Goal: Find specific fact: Find specific fact

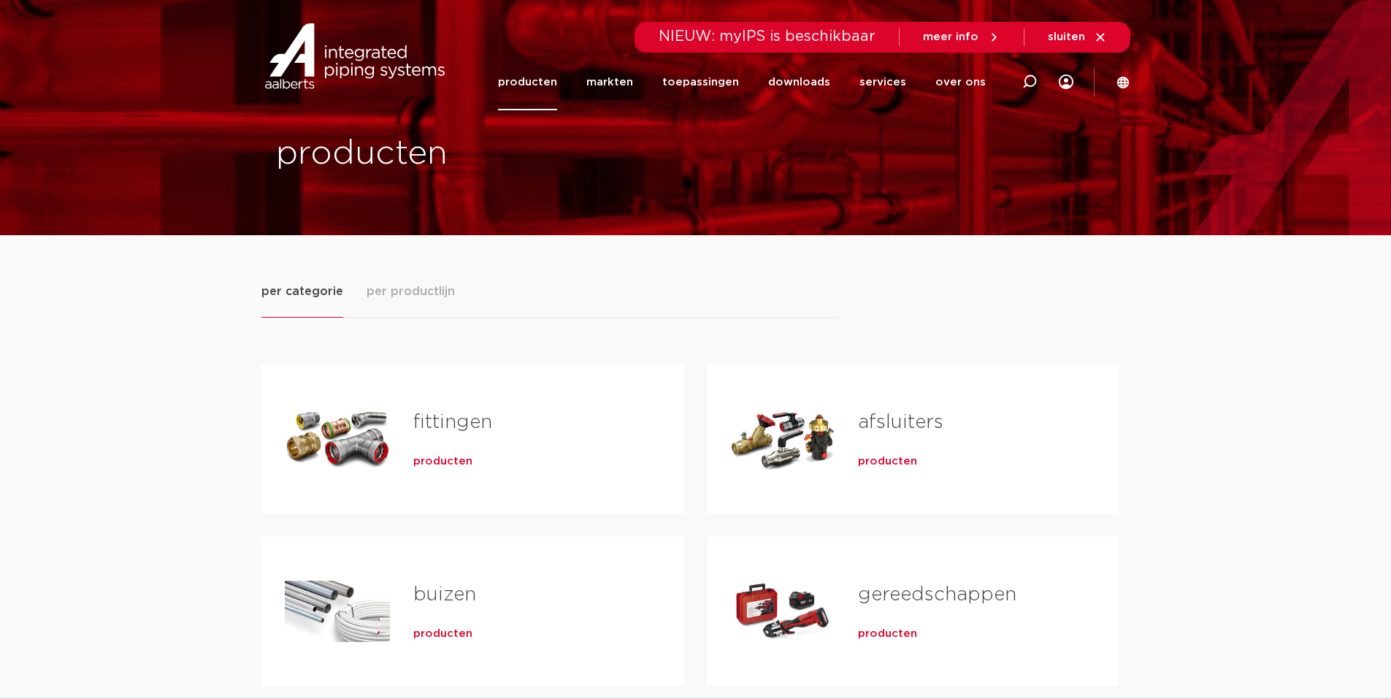
click at [1032, 81] on icon at bounding box center [1029, 81] width 15 height 15
type input "6211581"
click button "Zoeken" at bounding box center [0, 0] width 0 height 0
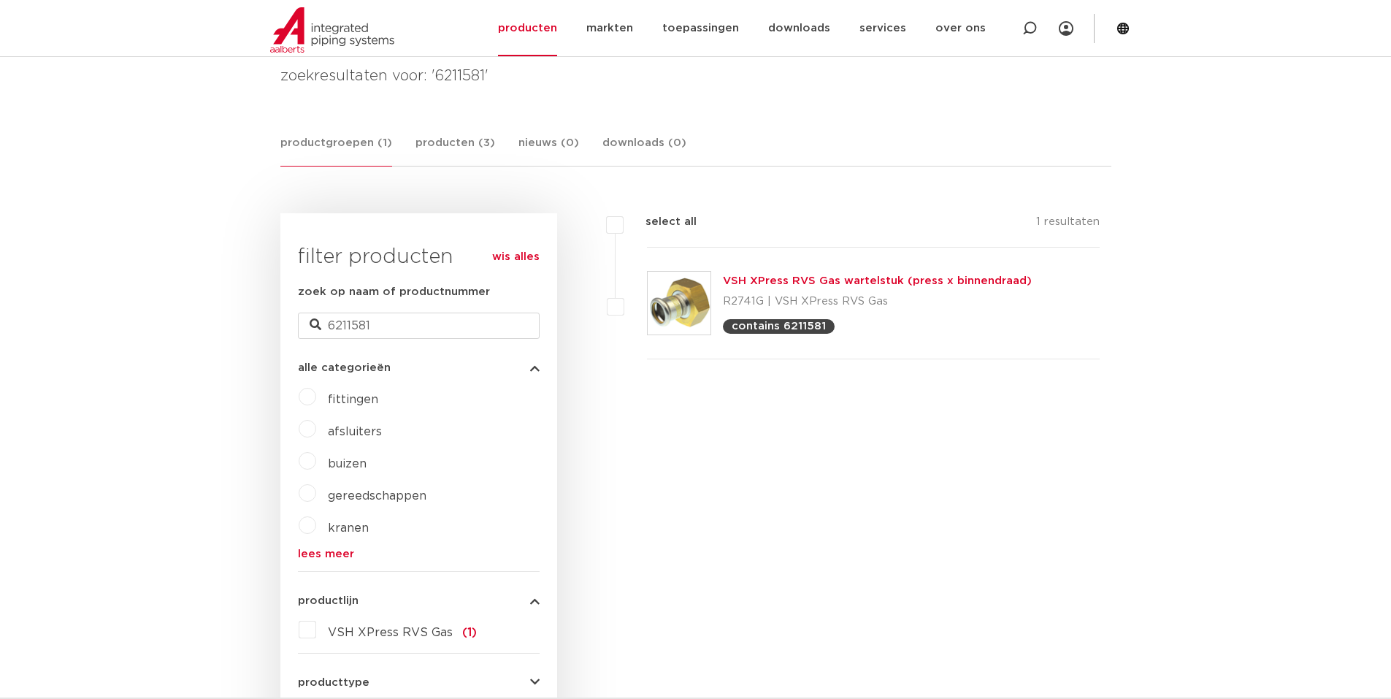
scroll to position [219, 0]
click at [735, 278] on link "VSH XPress RVS Gas wartelstuk (press x binnendraad)" at bounding box center [877, 279] width 309 height 11
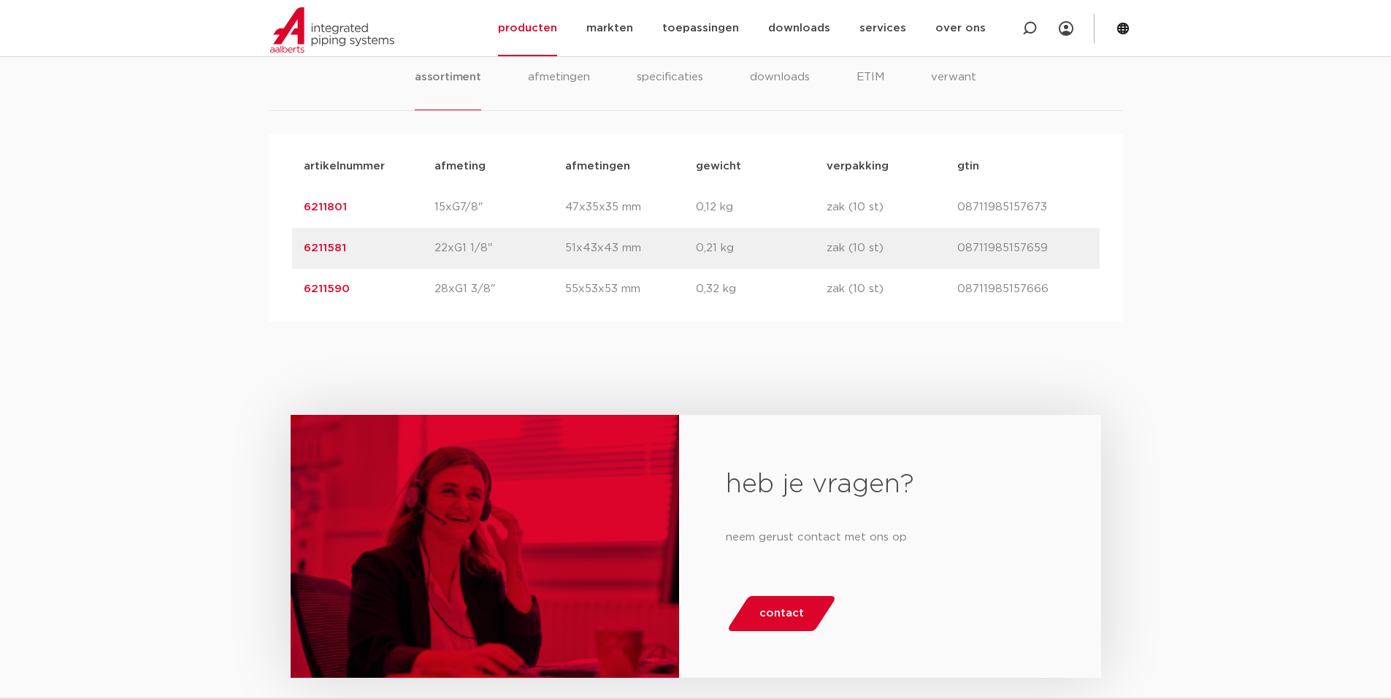
scroll to position [1022, 0]
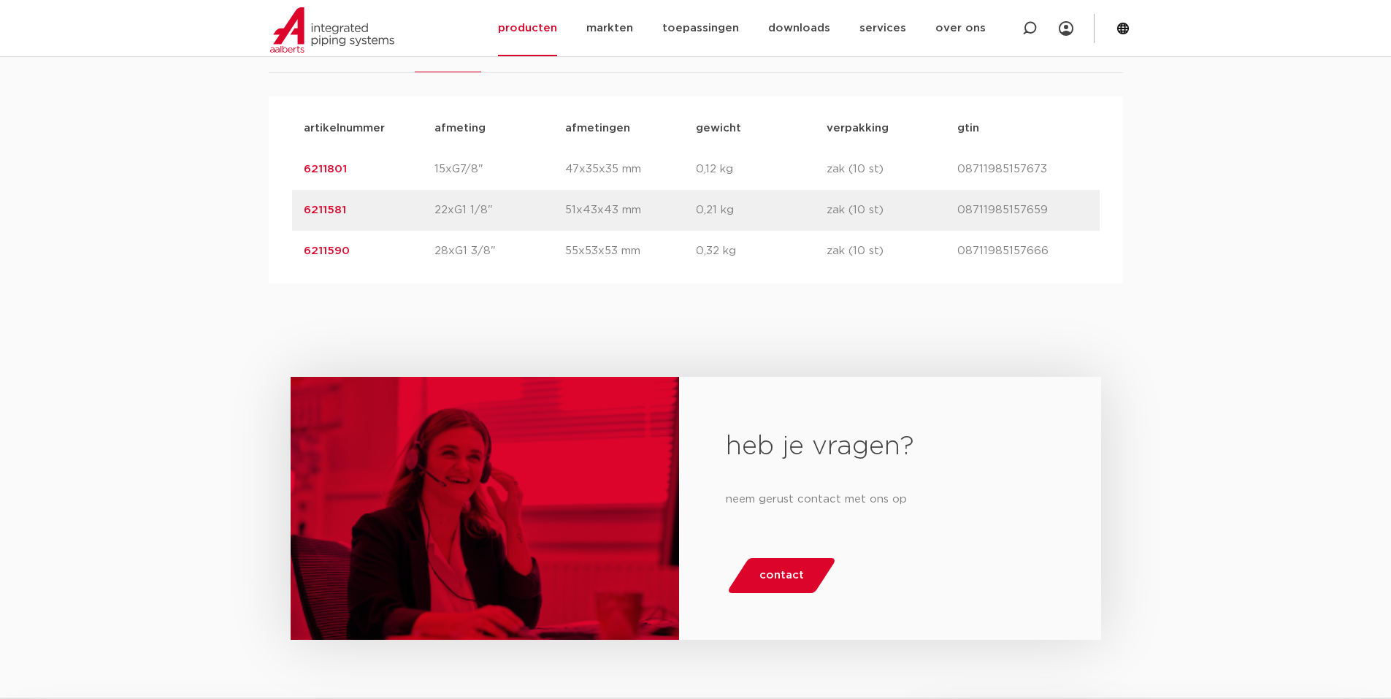
click at [1108, 251] on div "artikelnummer afmeting [GEOGRAPHIC_DATA] gewicht verpakking gtin artikelnummer …" at bounding box center [696, 189] width 854 height 187
